Goal: Check status: Check status

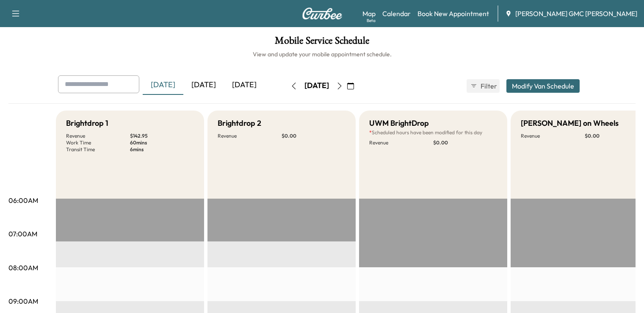
scroll to position [15, 0]
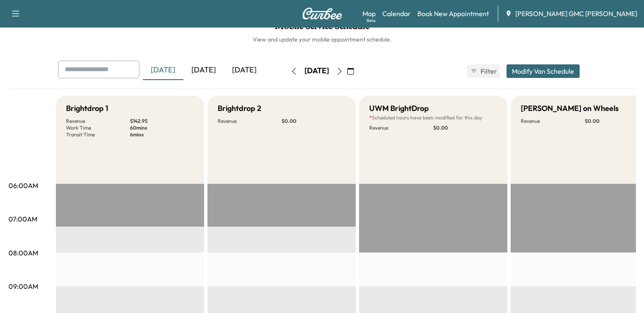
click at [183, 74] on div "[DATE]" at bounding box center [203, 70] width 41 height 19
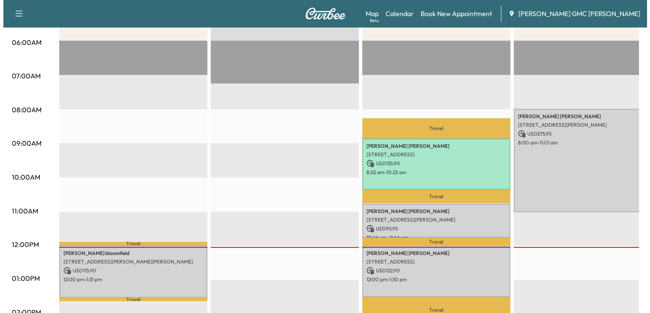
scroll to position [189, 0]
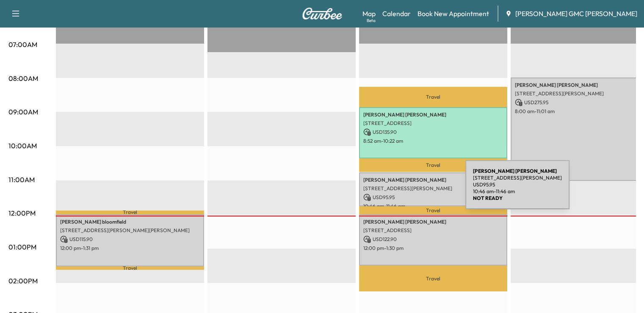
click at [402, 190] on div "[PERSON_NAME] [STREET_ADDRESS][PERSON_NAME] USD 95.95 10:46 am - 11:46 am" at bounding box center [433, 189] width 148 height 34
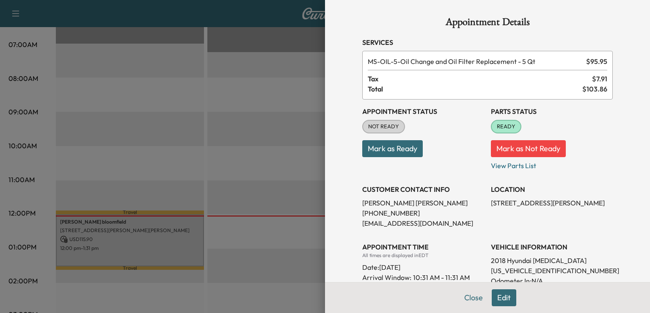
click at [494, 273] on p "[US_VEHICLE_IDENTIFICATION_NUMBER]" at bounding box center [552, 270] width 122 height 10
copy p "[US_VEHICLE_IDENTIFICATION_NUMBER]"
click at [185, 174] on div at bounding box center [325, 156] width 650 height 313
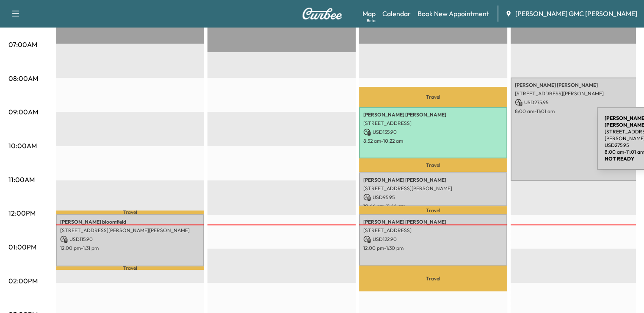
click at [533, 137] on div "[PERSON_NAME] [STREET_ADDRESS][PERSON_NAME] USD 275.95 8:00 am - 11:01 am" at bounding box center [584, 128] width 148 height 103
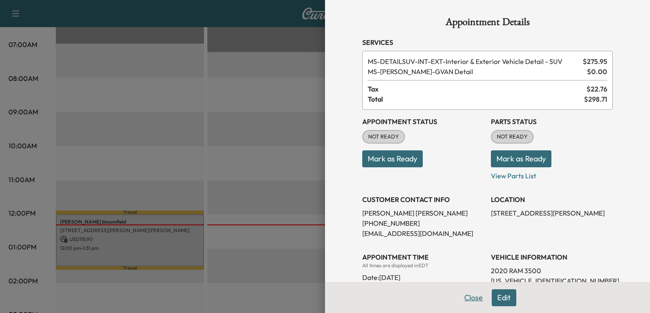
click at [464, 298] on button "Close" at bounding box center [474, 297] width 30 height 17
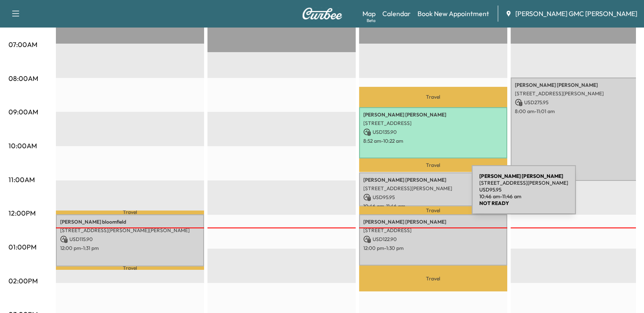
click at [408, 195] on p "USD 95.95" at bounding box center [433, 197] width 140 height 8
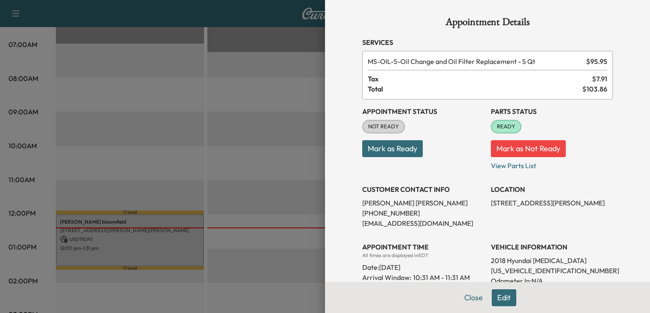
click at [231, 154] on div at bounding box center [325, 156] width 650 height 313
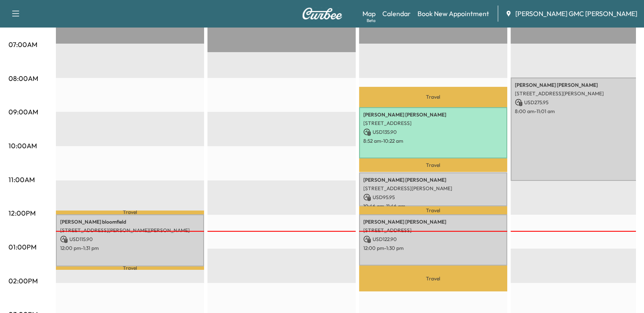
click at [591, 132] on div "[PERSON_NAME] [STREET_ADDRESS][PERSON_NAME] USD 275.95 8:00 am - 11:01 am" at bounding box center [584, 128] width 148 height 103
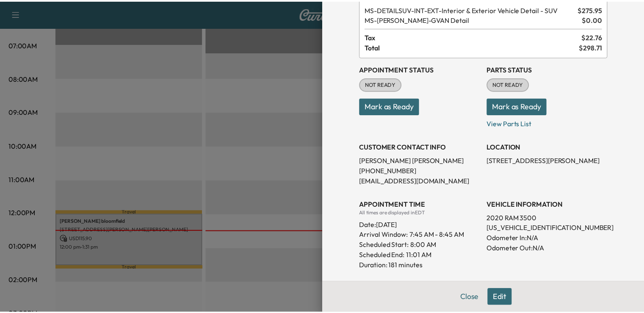
scroll to position [58, 0]
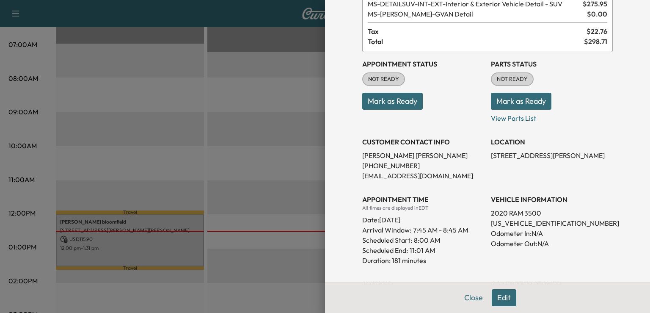
click at [289, 206] on div at bounding box center [325, 156] width 650 height 313
